Goal: Task Accomplishment & Management: Manage account settings

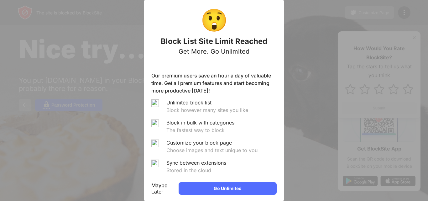
click at [174, 188] on div "Maybe Later" at bounding box center [162, 188] width 22 height 13
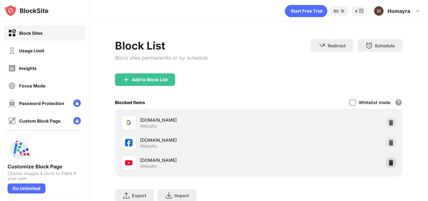
click at [389, 160] on img at bounding box center [391, 162] width 6 height 6
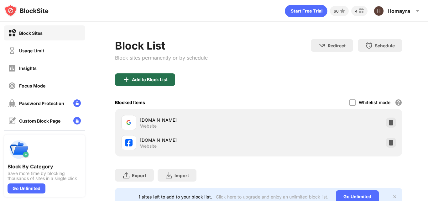
click at [140, 76] on div "Add to Block List" at bounding box center [145, 79] width 60 height 13
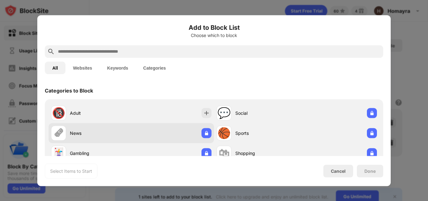
scroll to position [63, 0]
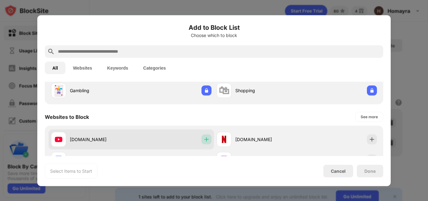
click at [205, 142] on img at bounding box center [206, 139] width 6 height 6
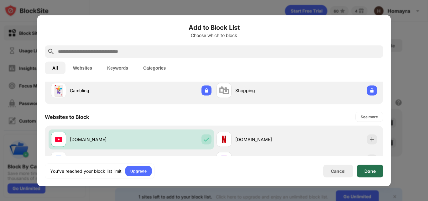
click at [377, 175] on div "Done" at bounding box center [370, 170] width 26 height 13
